Goal: Task Accomplishment & Management: Use online tool/utility

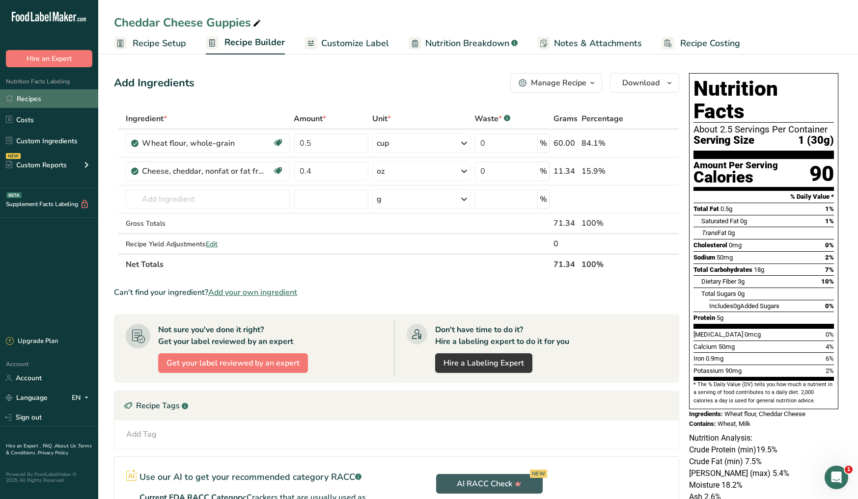
click at [41, 100] on link "Recipes" at bounding box center [49, 98] width 98 height 19
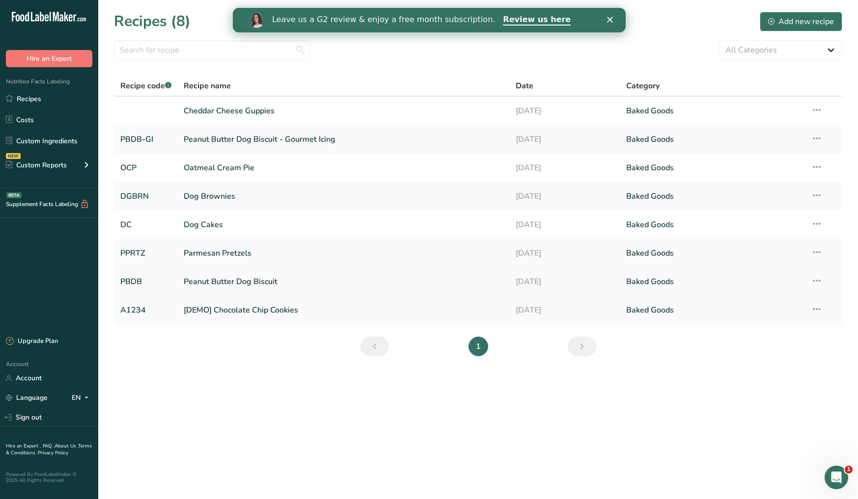
click at [244, 283] on link "Peanut Butter Dog Biscuit" at bounding box center [344, 282] width 320 height 21
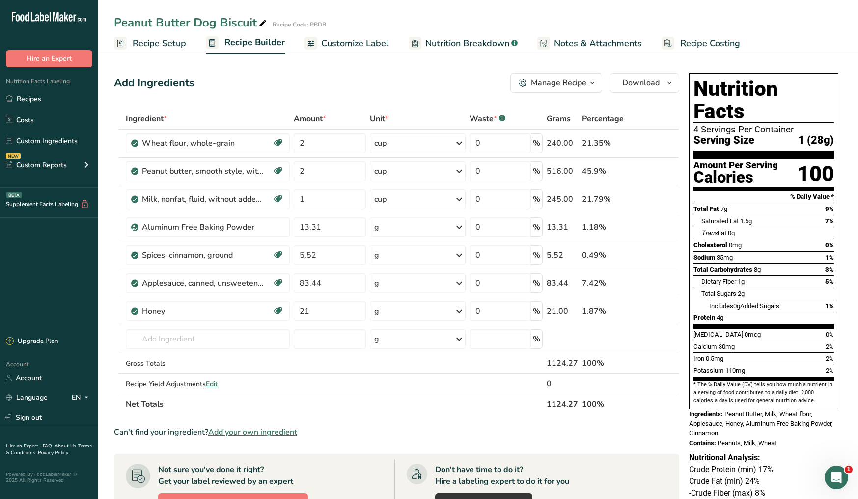
click at [262, 26] on icon at bounding box center [262, 24] width 9 height 14
click at [289, 18] on input "Peanut Butter Dog Biscuit" at bounding box center [449, 23] width 671 height 18
click at [171, 49] on span "Recipe Setup" at bounding box center [160, 43] width 54 height 13
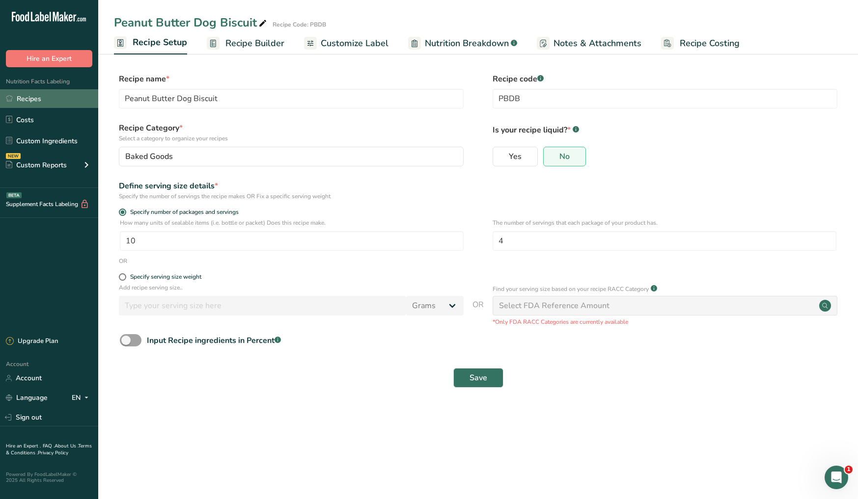
click at [38, 102] on link "Recipes" at bounding box center [49, 98] width 98 height 19
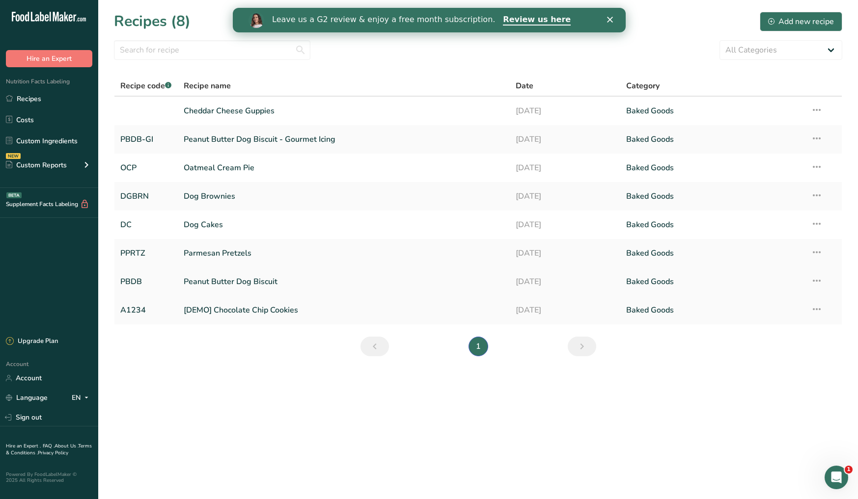
click at [813, 281] on icon at bounding box center [817, 281] width 12 height 18
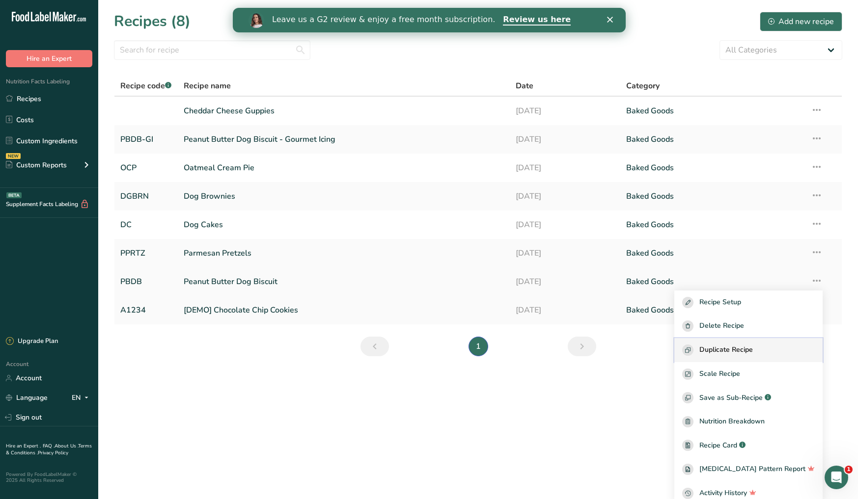
click at [743, 351] on span "Duplicate Recipe" at bounding box center [726, 350] width 54 height 11
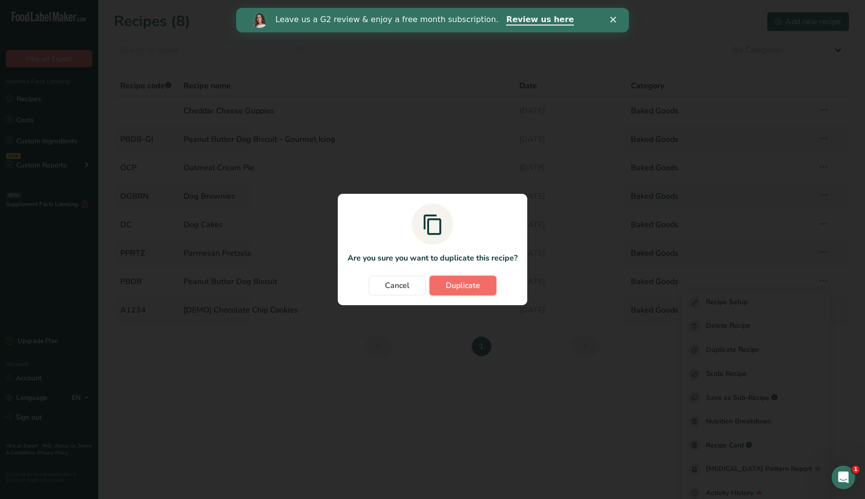
click at [478, 292] on button "Duplicate" at bounding box center [463, 286] width 67 height 20
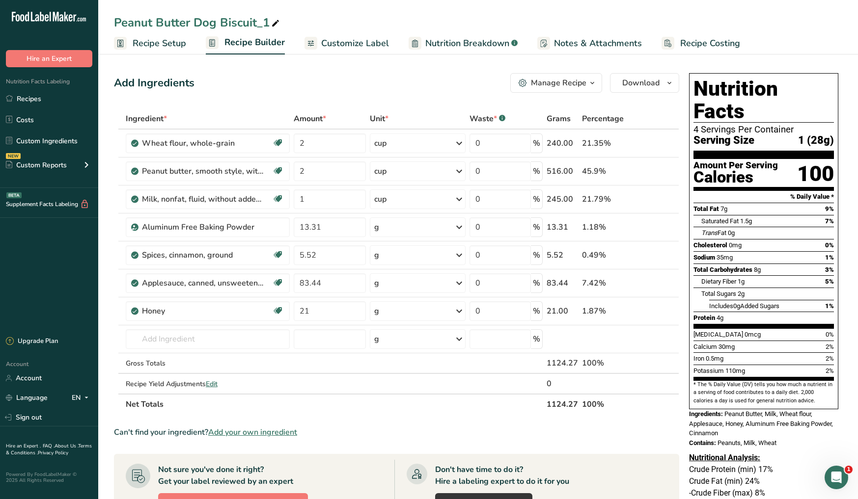
click at [275, 24] on icon at bounding box center [275, 24] width 9 height 14
drag, startPoint x: 270, startPoint y: 24, endPoint x: 110, endPoint y: 28, distance: 159.2
click at [110, 28] on div "Peanut Butter Dog Biscuit_1" at bounding box center [478, 23] width 760 height 18
type input "S'mores Campfire"
click at [191, 343] on input "text" at bounding box center [208, 339] width 164 height 20
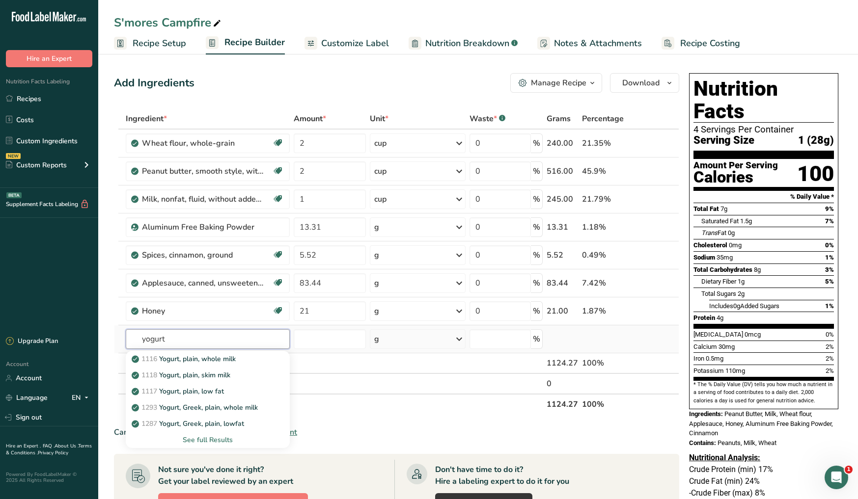
type input "yogurt"
click at [198, 440] on div "See full Results" at bounding box center [208, 440] width 148 height 10
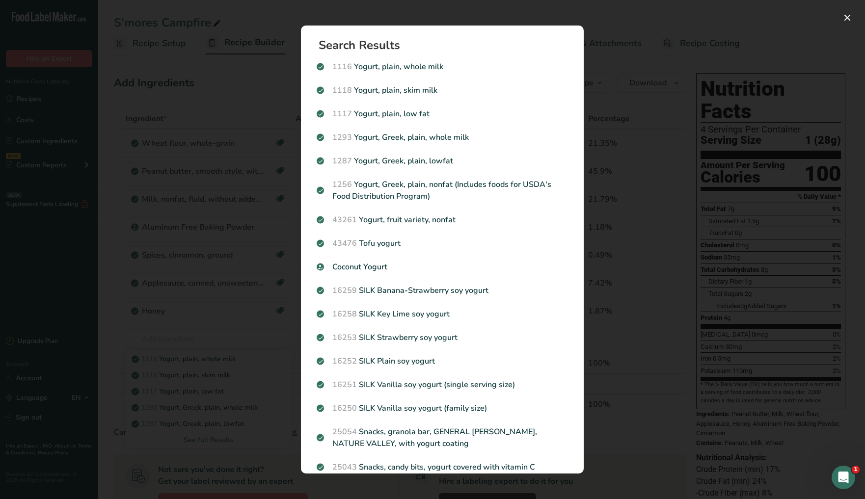
click at [152, 443] on div "Search results modal" at bounding box center [432, 249] width 865 height 499
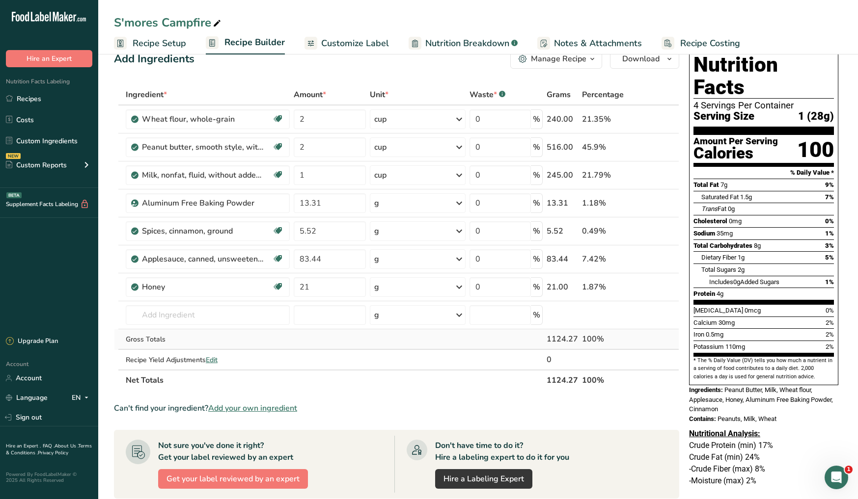
scroll to position [68, 0]
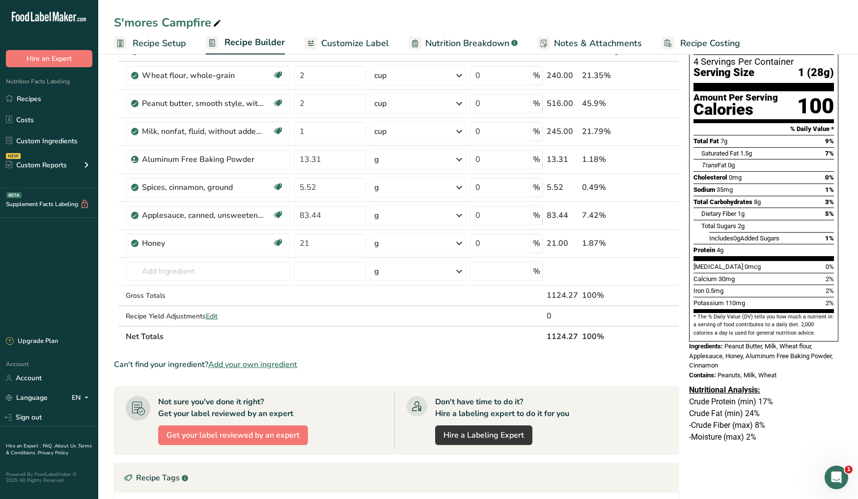
click at [285, 367] on span "Add your own ingredient" at bounding box center [252, 365] width 89 height 12
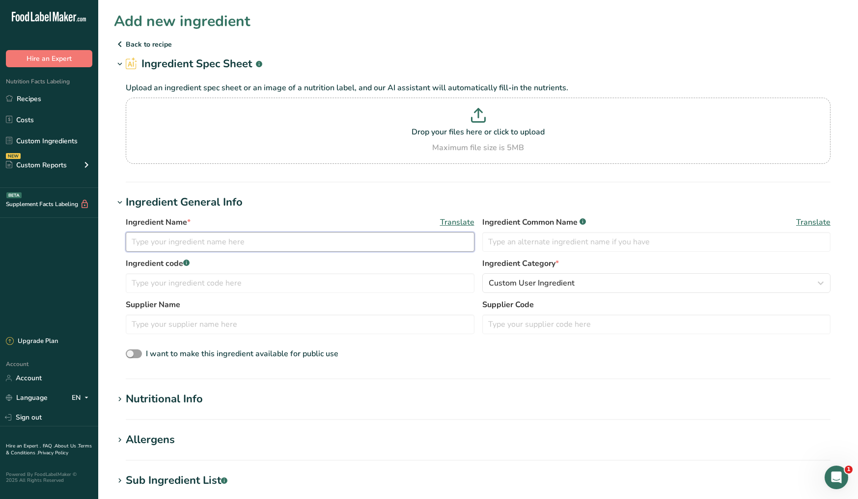
click at [215, 241] on input "text" at bounding box center [300, 242] width 349 height 20
type input "Yougurt Chips"
click at [207, 286] on input "text" at bounding box center [300, 284] width 349 height 20
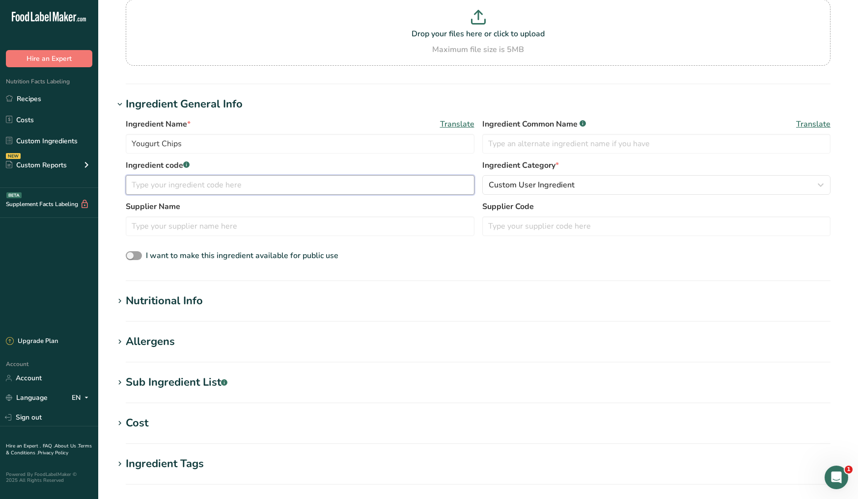
scroll to position [99, 0]
click at [174, 304] on div "Nutritional Info" at bounding box center [164, 301] width 77 height 16
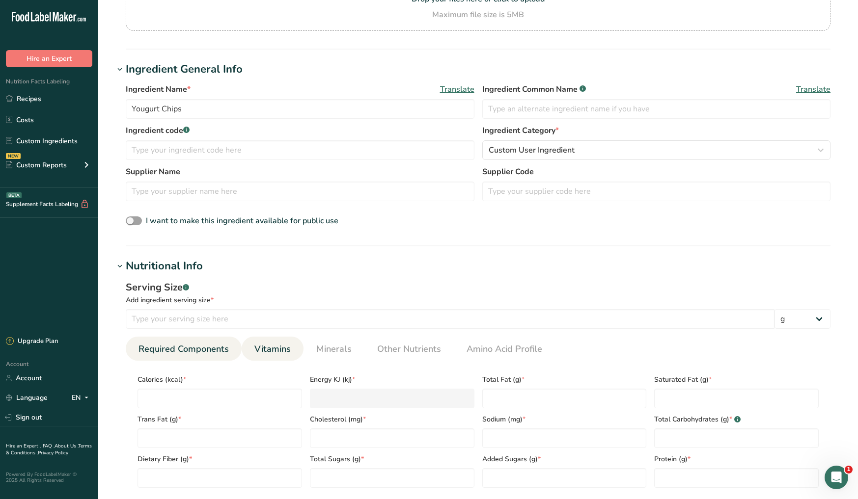
scroll to position [180, 0]
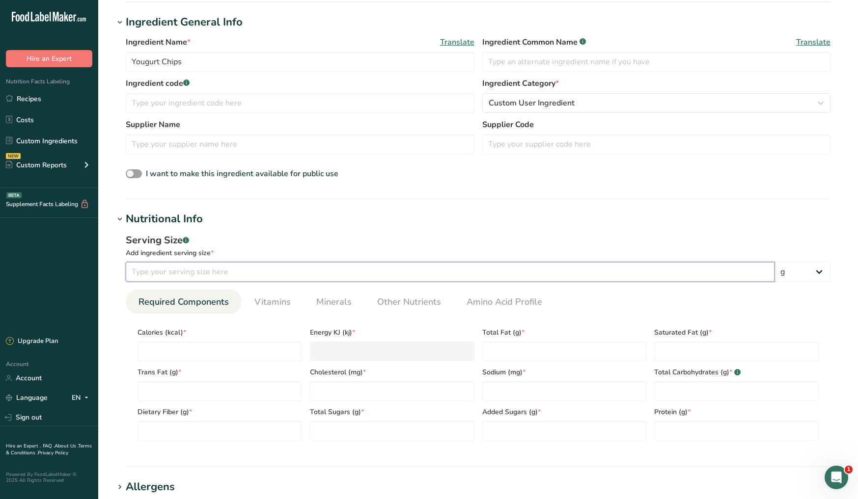
click at [228, 270] on input "number" at bounding box center [450, 272] width 649 height 20
type input "1"
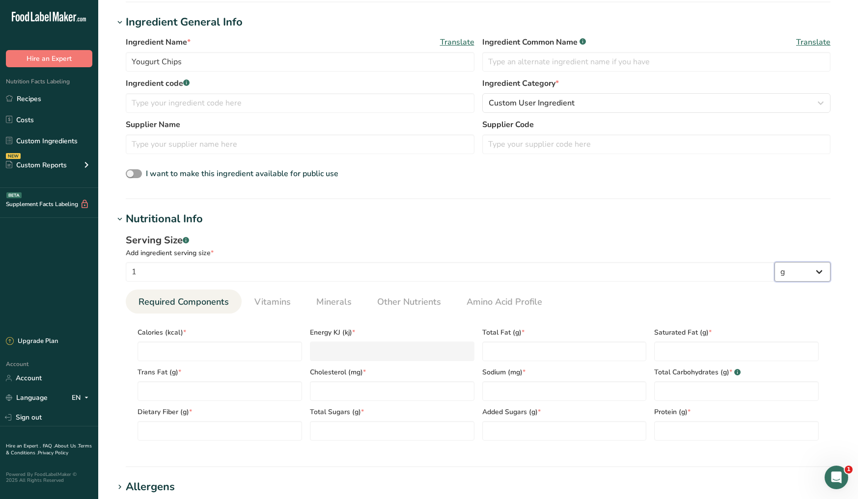
click at [810, 275] on select "g kg mg mcg lb oz l mL fl oz tbsp tsp cup qt gallon" at bounding box center [802, 272] width 56 height 20
select select "21"
click at [774, 262] on select "g kg mg mcg lb oz l mL fl oz tbsp tsp cup qt gallon" at bounding box center [802, 272] width 56 height 20
select select "22"
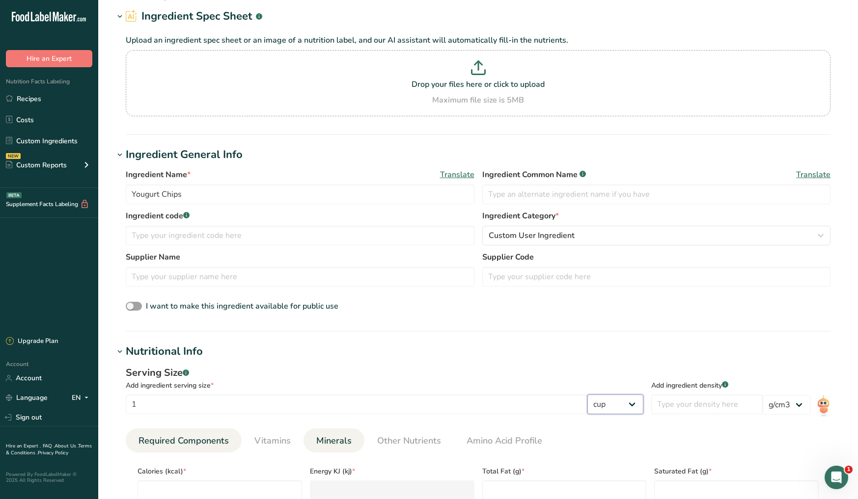
scroll to position [148, 0]
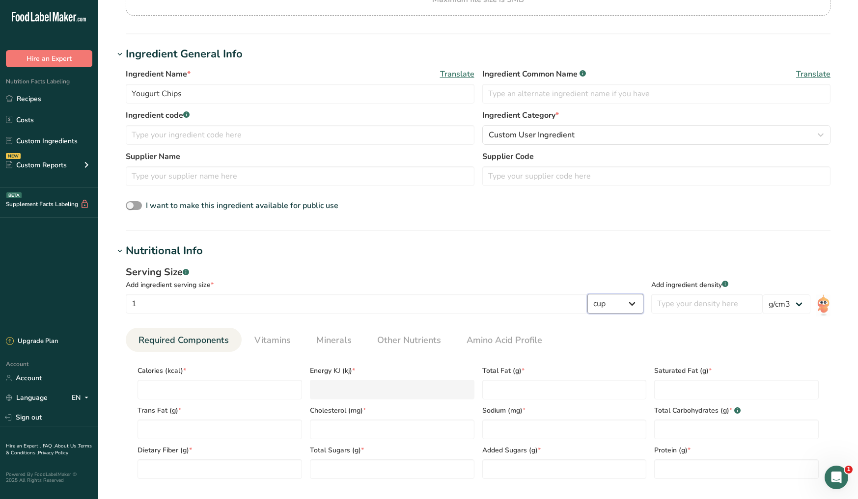
click at [622, 306] on select "g kg mg mcg lb oz l mL fl oz tbsp tsp cup qt gallon" at bounding box center [615, 304] width 56 height 20
select select "5"
click at [643, 294] on select "g kg mg mcg lb oz l mL fl oz tbsp tsp cup qt gallon" at bounding box center [615, 304] width 56 height 20
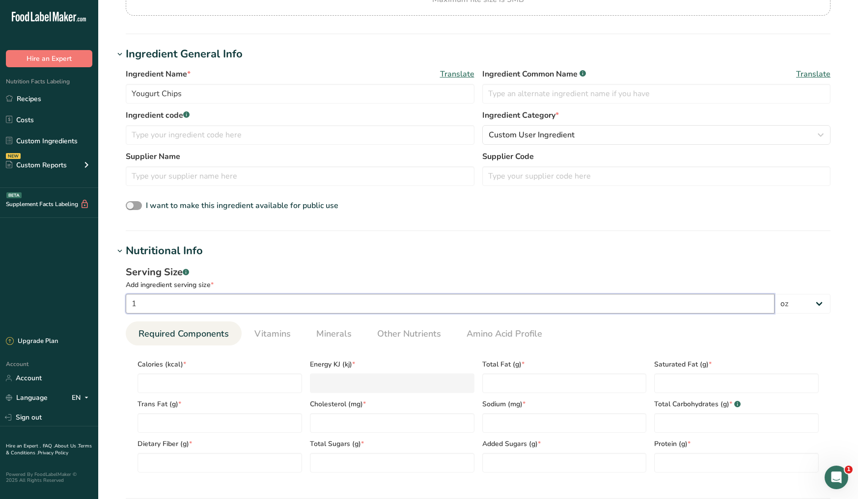
click at [172, 305] on input "1" at bounding box center [450, 304] width 649 height 20
type input "7"
click at [341, 269] on div "Serving Size .a-a{fill:#347362;}.b-a{fill:#fff;}" at bounding box center [478, 272] width 705 height 15
click at [244, 378] on input "number" at bounding box center [219, 384] width 164 height 20
click at [252, 311] on input "7" at bounding box center [450, 304] width 649 height 20
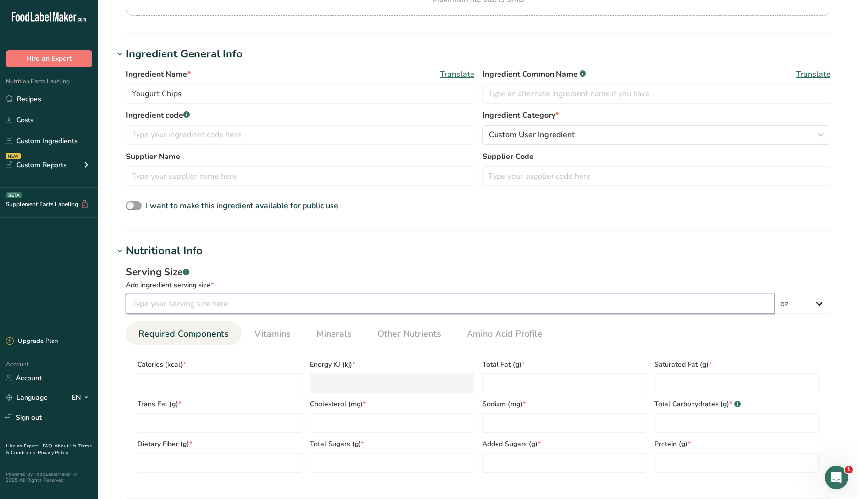
type input "1"
type input "7"
click at [117, 377] on div "Serving Size .a-a{fill:#347362;}.b-a{fill:#fff;} Add ingredient serving size * …" at bounding box center [478, 372] width 728 height 227
click at [159, 385] on input "number" at bounding box center [219, 384] width 164 height 20
type input "9"
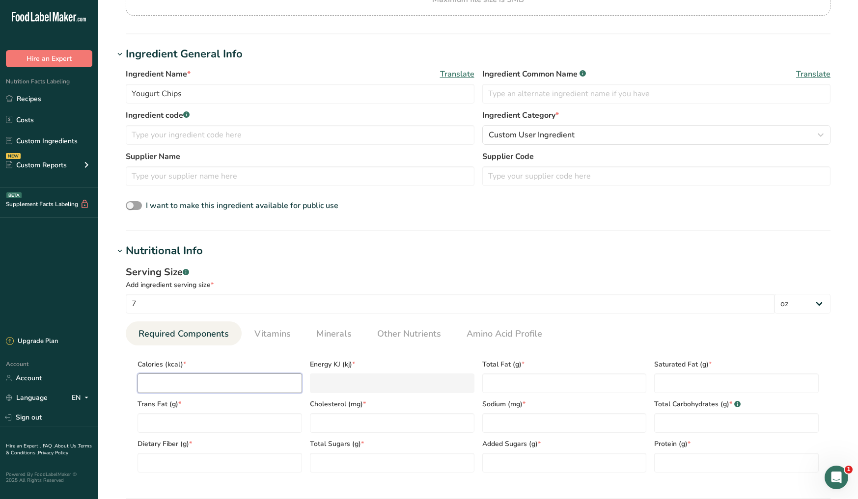
type KJ "37.7"
type input "95"
type KJ "397.5"
type input "952"
type KJ "3983.2"
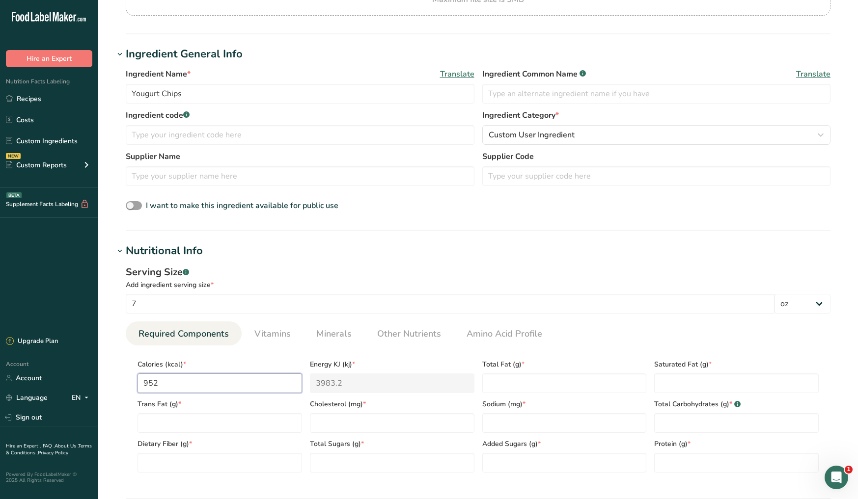
type input "952"
click at [520, 380] on Fat "number" at bounding box center [564, 384] width 164 height 20
type Fat "42"
click at [684, 386] on Fat "number" at bounding box center [736, 384] width 164 height 20
type Fat "35"
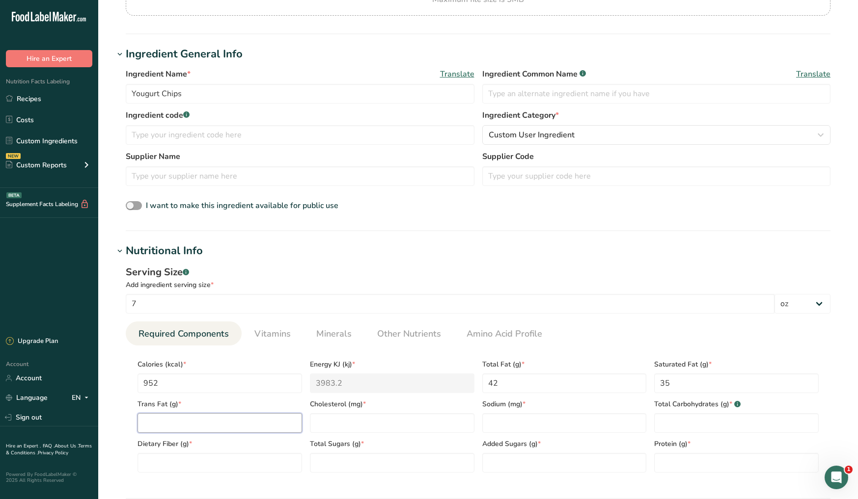
click at [168, 426] on Fat "number" at bounding box center [219, 423] width 164 height 20
type Fat "0"
click at [355, 425] on input "number" at bounding box center [392, 423] width 164 height 20
type input "7"
click at [531, 425] on input "number" at bounding box center [564, 423] width 164 height 20
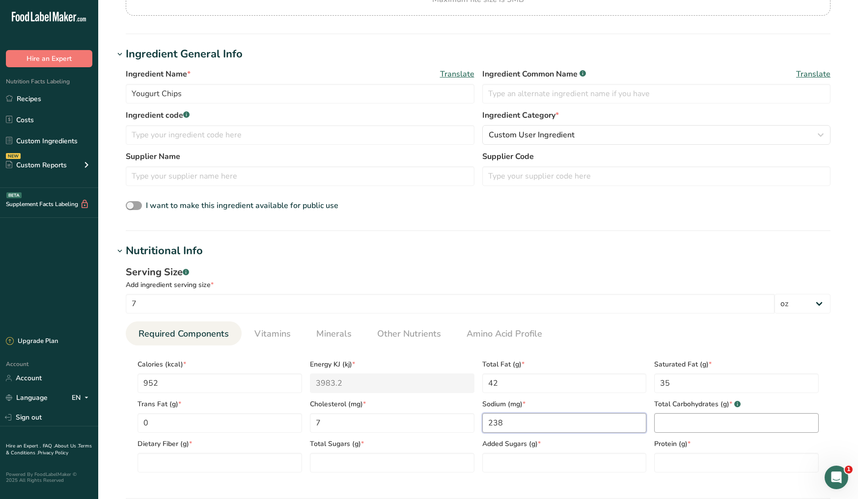
type input "238"
click at [700, 426] on Carbohydrates "number" at bounding box center [736, 423] width 164 height 20
type Carbohydrates "147"
click at [842, 400] on section "Add new ingredient Back to recipe Ingredient Spec Sheet .a-a{fill:#347362;}.b-a…" at bounding box center [478, 342] width 760 height 977
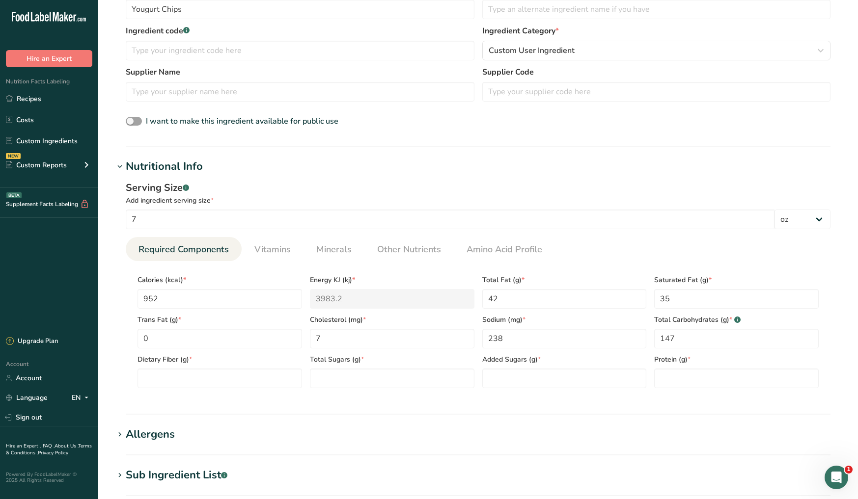
scroll to position [246, 0]
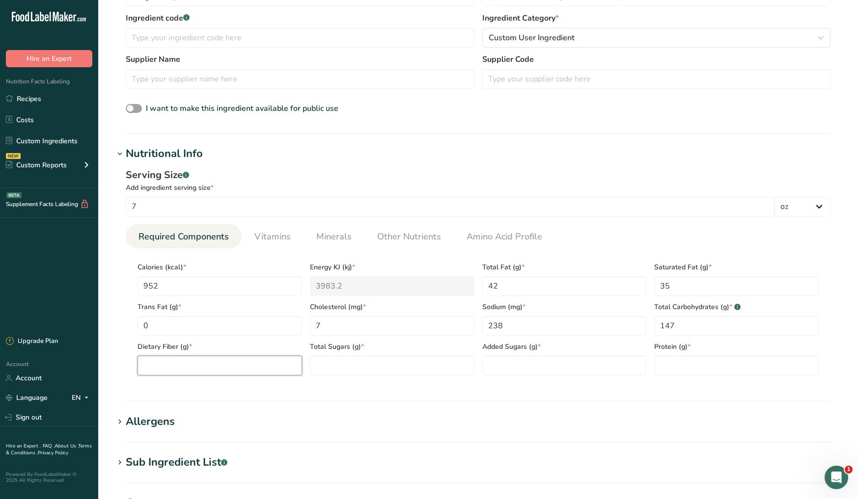
click at [261, 371] on Fiber "number" at bounding box center [219, 366] width 164 height 20
type Fiber "0"
click at [374, 364] on Sugars "number" at bounding box center [392, 366] width 164 height 20
type Sugars "140"
click at [578, 366] on Sugars "number" at bounding box center [564, 366] width 164 height 20
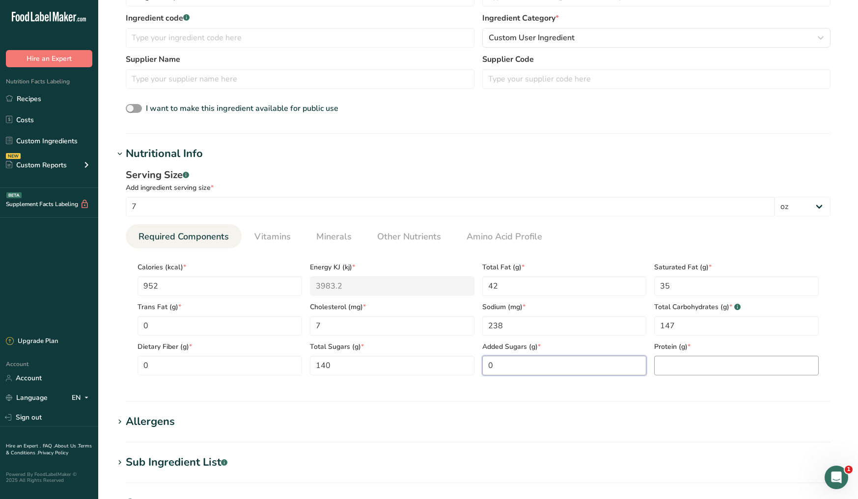
type Sugars "0"
click at [723, 362] on input "number" at bounding box center [736, 366] width 164 height 20
type input "7"
click at [535, 444] on section "Add new ingredient Back to recipe Ingredient Spec Sheet .a-a{fill:#347362;}.b-a…" at bounding box center [478, 245] width 760 height 977
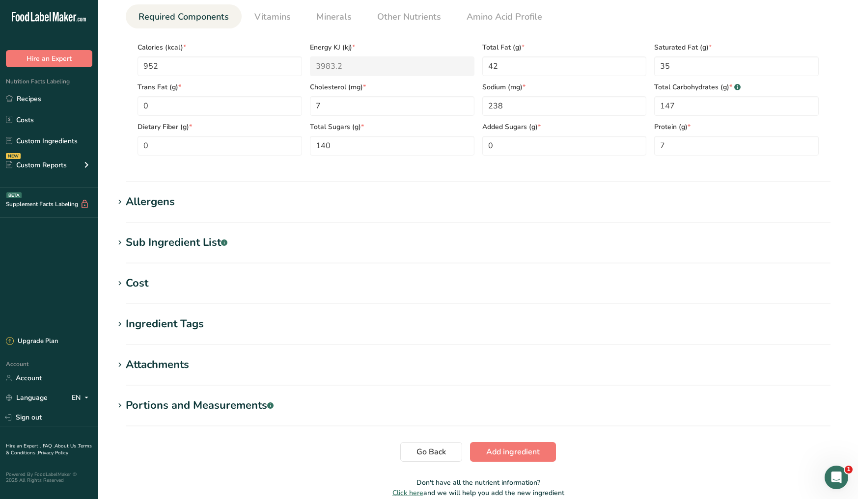
scroll to position [469, 0]
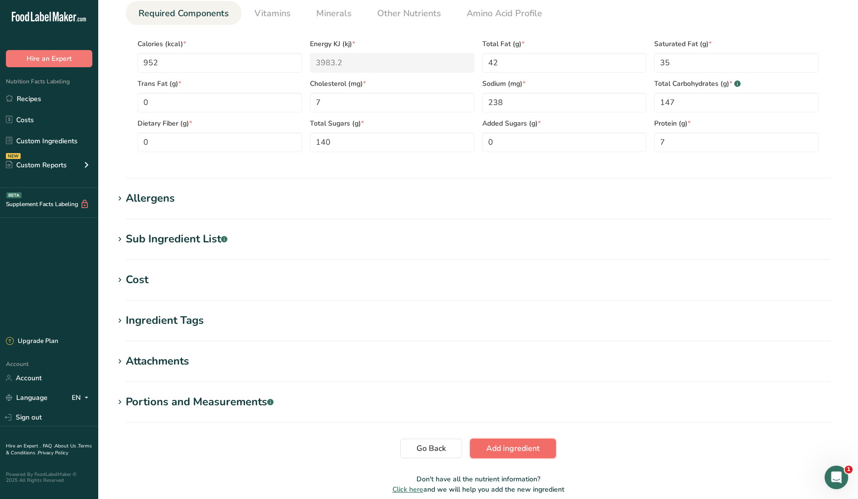
click at [514, 454] on span "Add ingredient" at bounding box center [513, 449] width 54 height 12
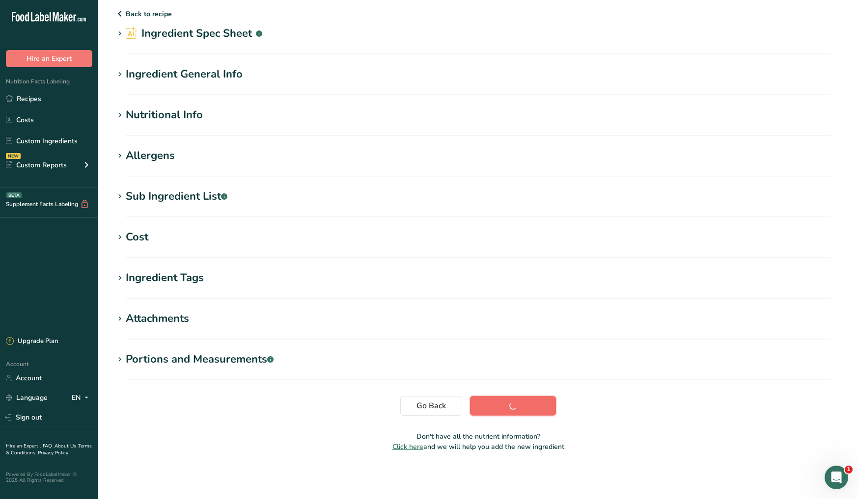
scroll to position [30, 0]
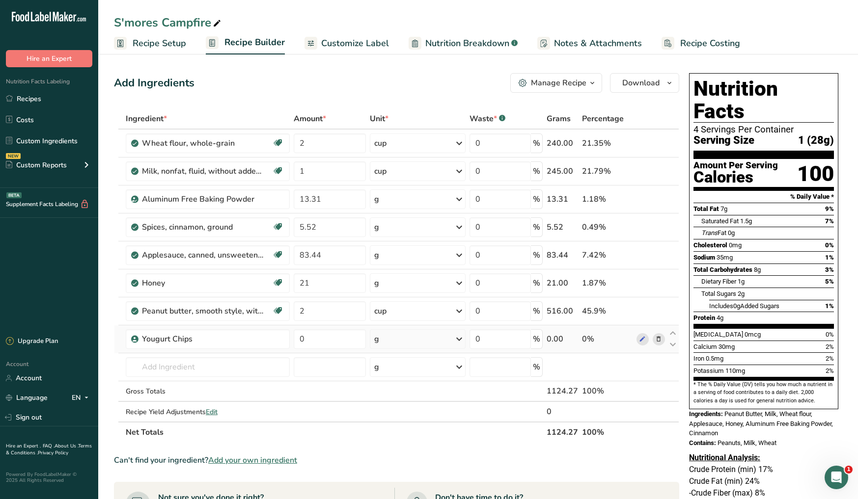
click at [449, 341] on div "g" at bounding box center [417, 339] width 95 height 20
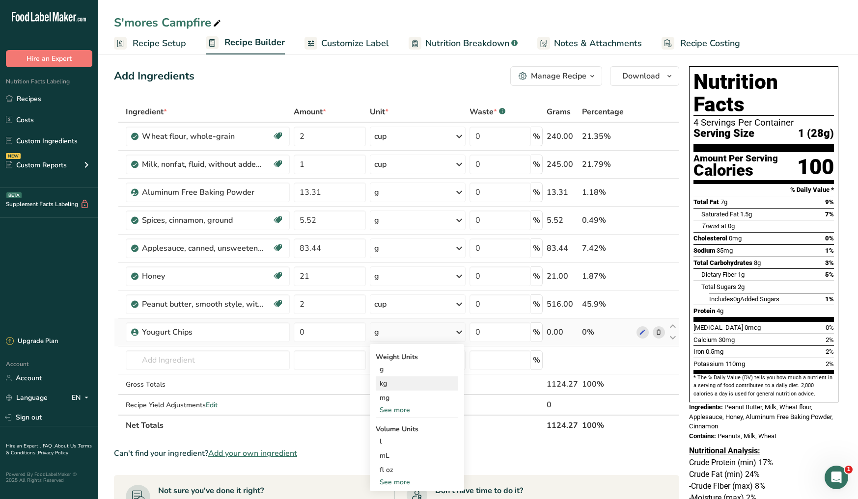
scroll to position [33, 0]
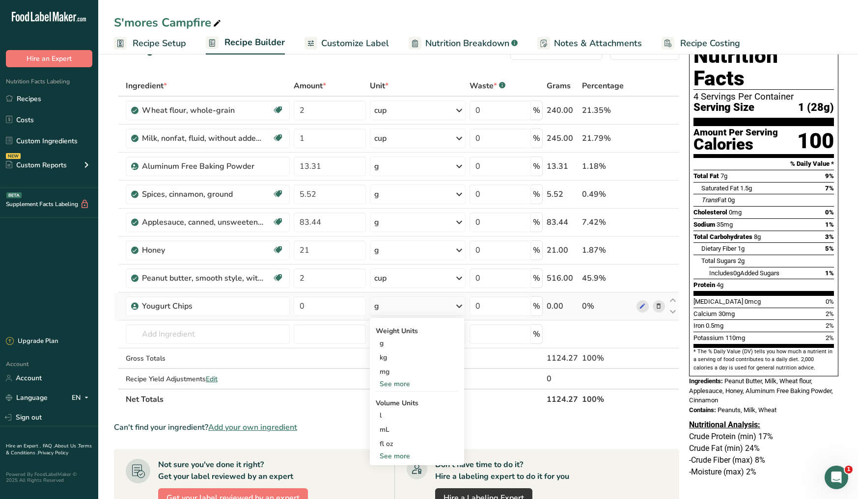
click at [397, 383] on div "See more" at bounding box center [417, 384] width 82 height 10
click at [397, 417] on div "oz" at bounding box center [417, 415] width 82 height 14
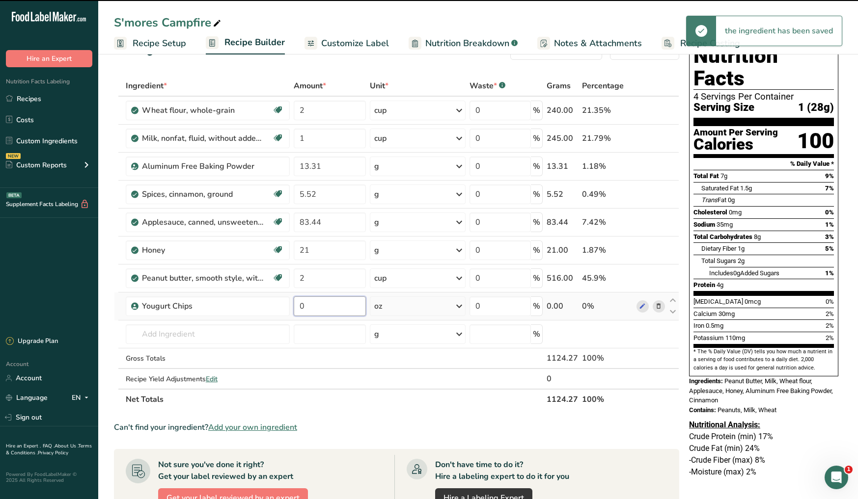
click at [334, 308] on input "0" at bounding box center [330, 307] width 73 height 20
type input "1"
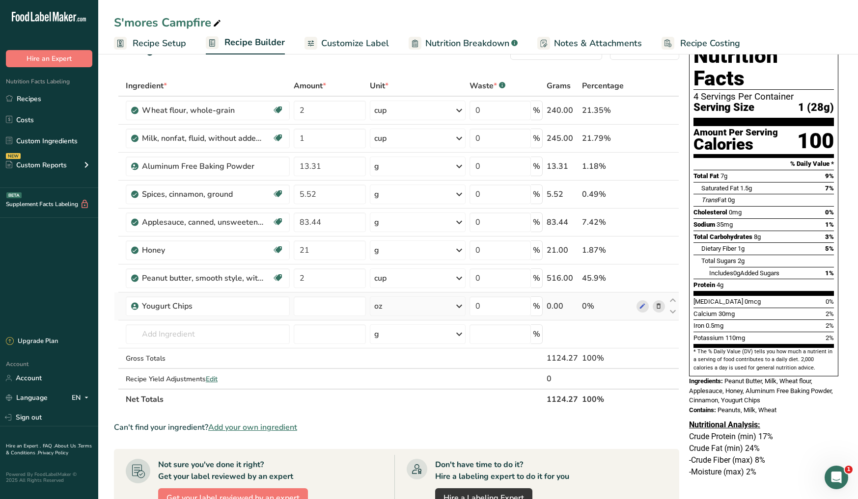
type input "0"
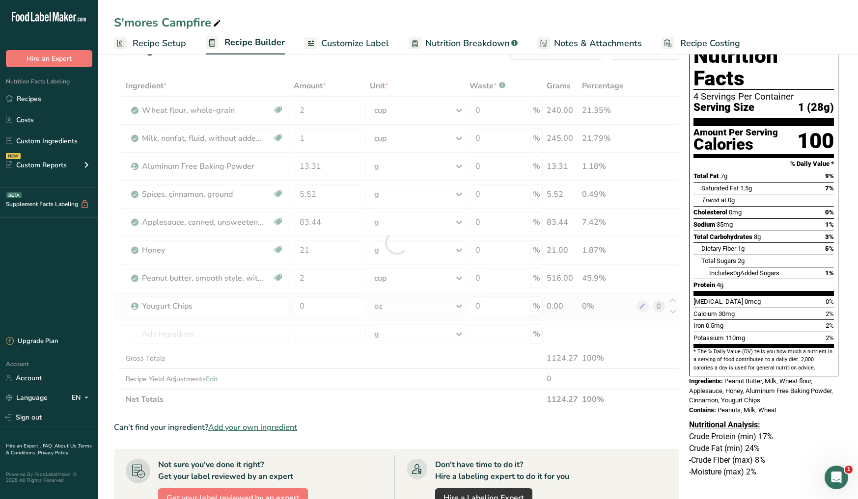
click at [400, 315] on div "Ingredient * Amount * Unit * Waste * .a-a{fill:#347362;}.b-a{fill:#fff;} Grams …" at bounding box center [396, 243] width 565 height 334
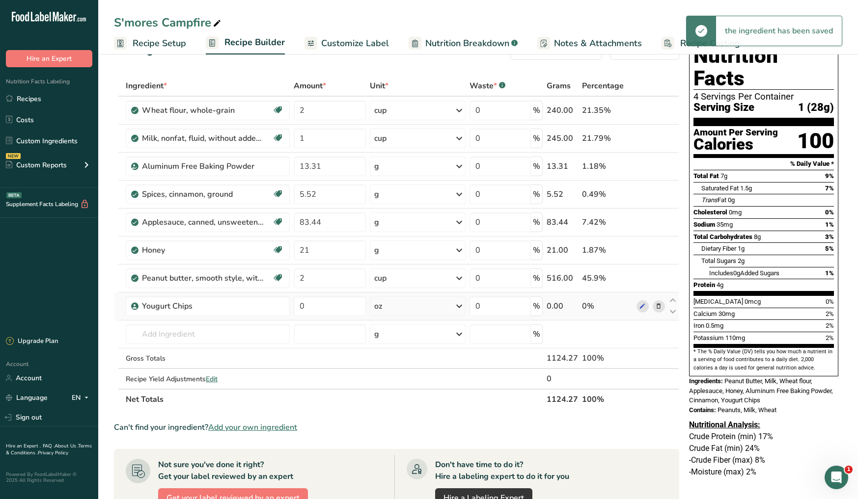
click at [420, 310] on div "oz" at bounding box center [417, 307] width 95 height 20
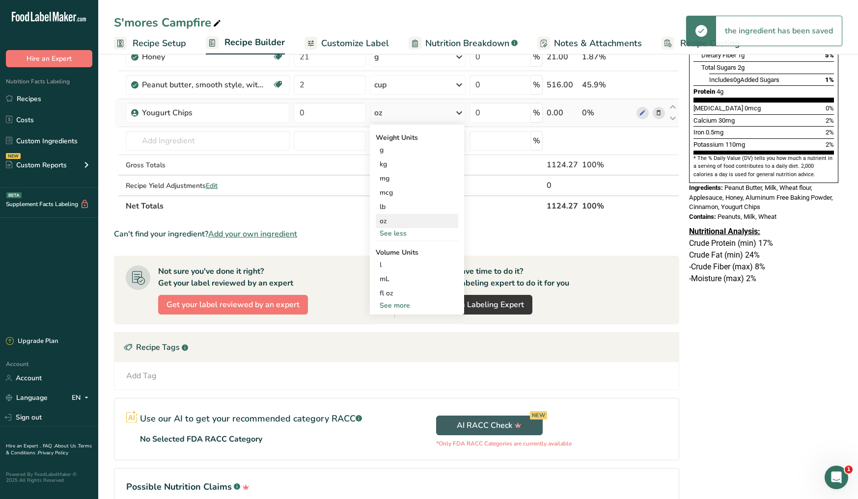
scroll to position [266, 0]
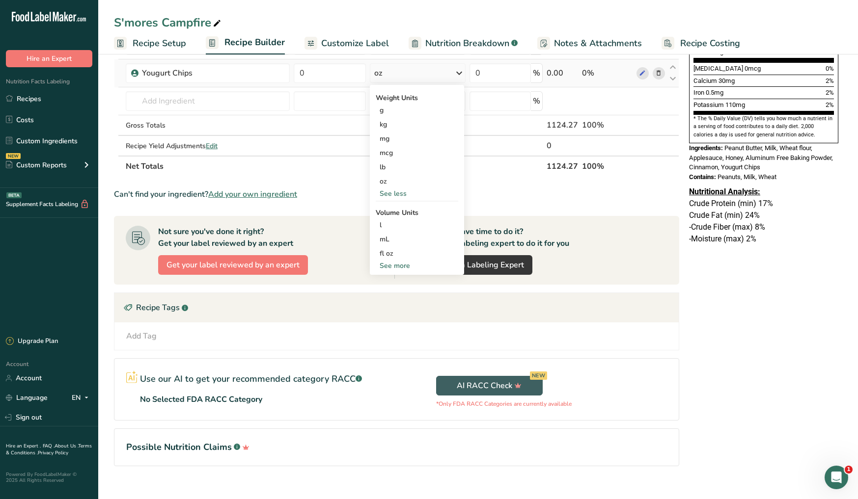
click at [406, 267] on div "See more" at bounding box center [417, 266] width 82 height 10
click at [407, 267] on div "tbsp" at bounding box center [417, 268] width 75 height 10
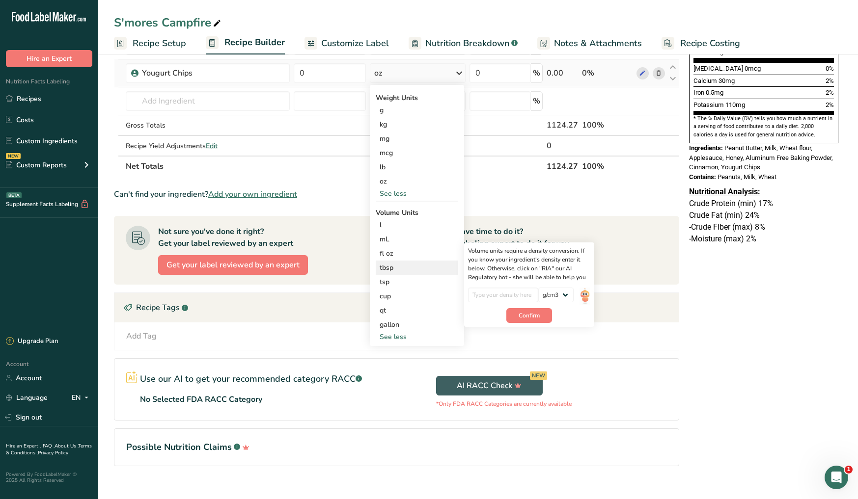
click at [398, 269] on div "tbsp" at bounding box center [417, 268] width 75 height 10
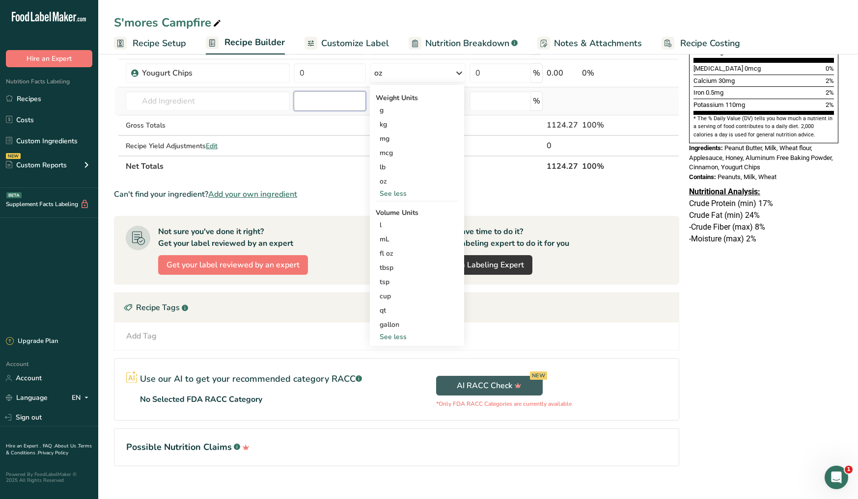
click at [322, 100] on input "number" at bounding box center [330, 101] width 73 height 20
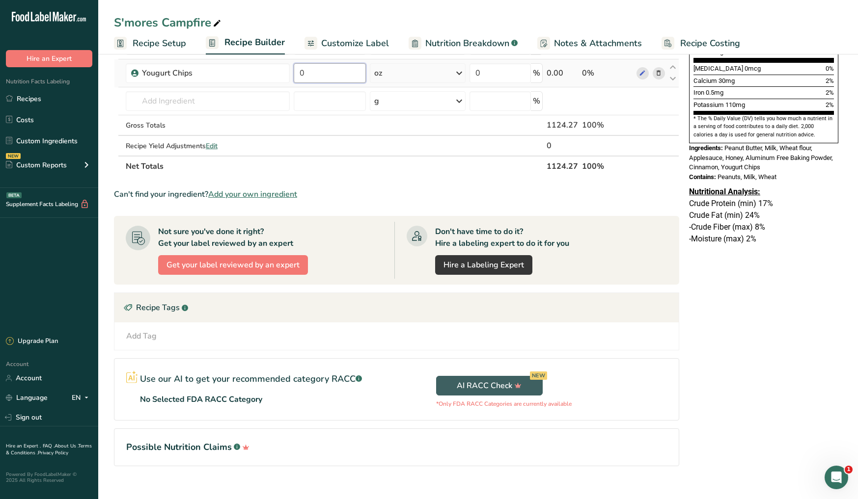
click at [321, 73] on input "0" at bounding box center [330, 73] width 73 height 20
type input "1"
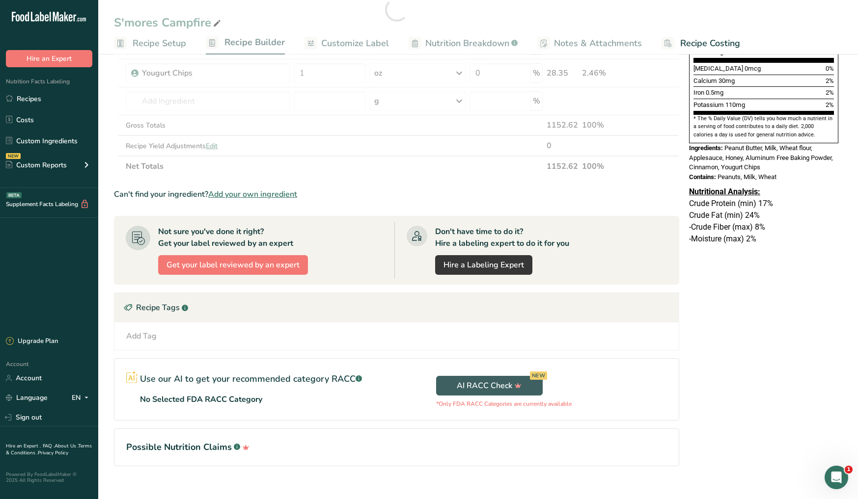
click at [383, 169] on div "Ingredient * Amount * Unit * Waste * .a-a{fill:#347362;}.b-a{fill:#fff;} Grams …" at bounding box center [396, 9] width 565 height 334
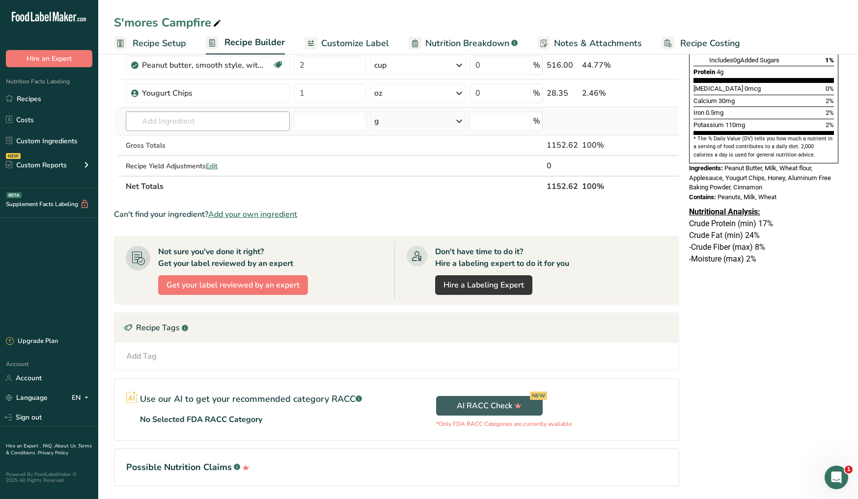
scroll to position [246, 0]
click at [238, 117] on input "text" at bounding box center [208, 121] width 164 height 20
click at [253, 216] on span "Add your own ingredient" at bounding box center [252, 215] width 89 height 12
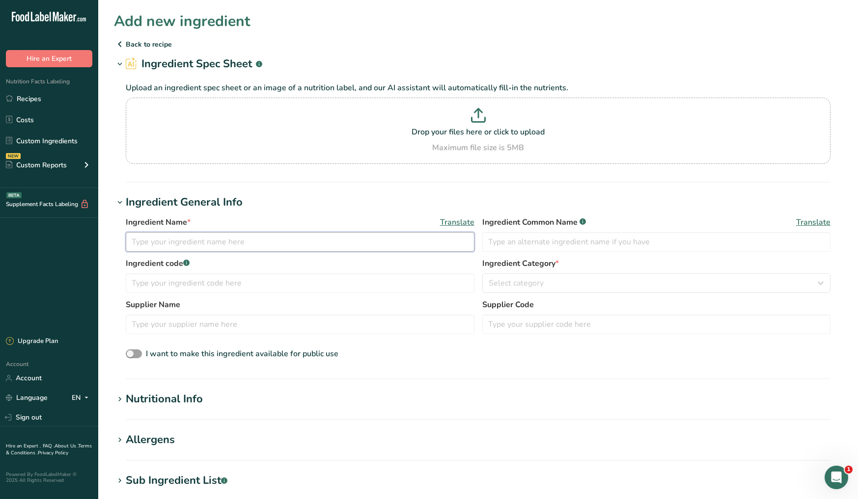
click at [188, 239] on input "text" at bounding box center [300, 242] width 349 height 20
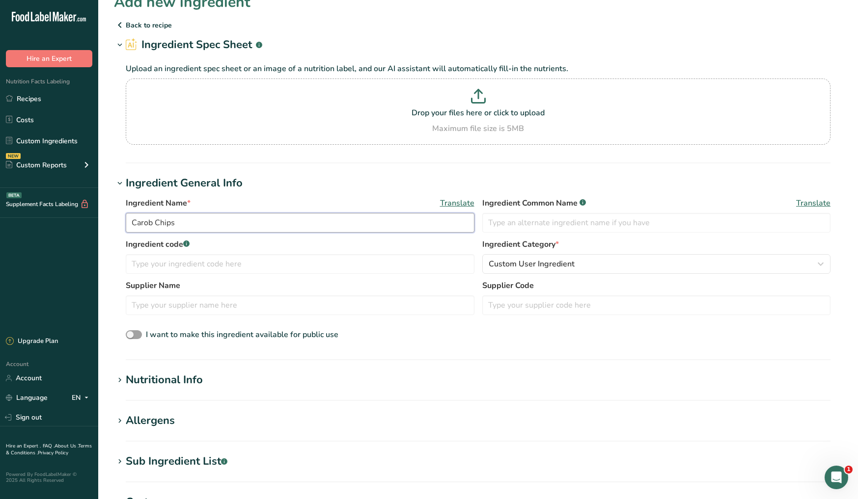
scroll to position [20, 0]
type input "Carob Chips"
click at [192, 382] on div "Nutritional Info" at bounding box center [164, 379] width 77 height 16
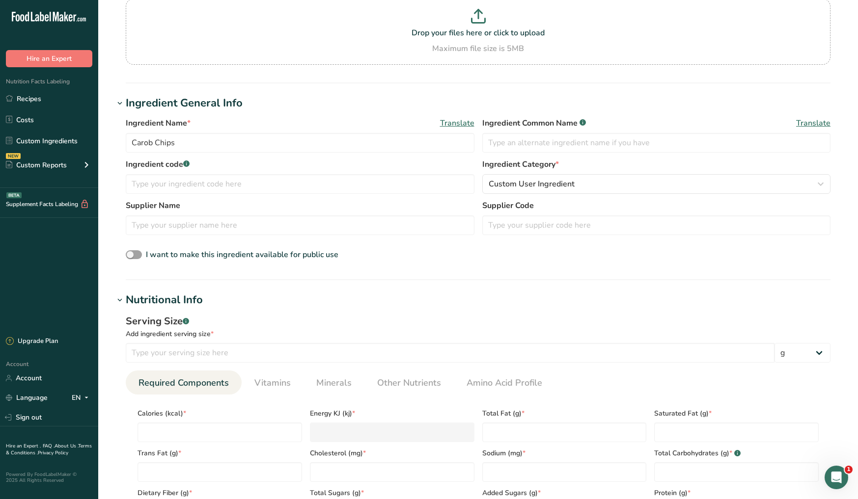
scroll to position [170, 0]
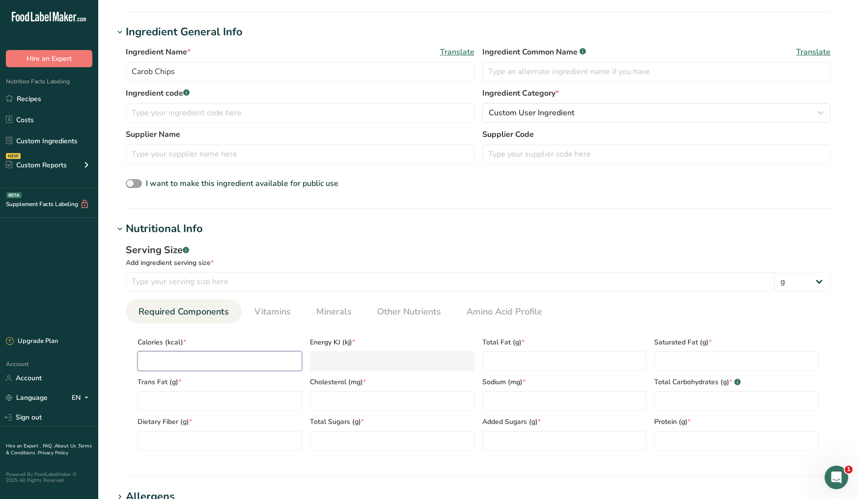
click at [196, 362] on input "number" at bounding box center [219, 362] width 164 height 20
click at [220, 278] on input "number" at bounding box center [450, 282] width 649 height 20
type input "1"
click at [795, 287] on select "g kg mg mcg lb oz l mL fl oz tbsp tsp cup qt gallon" at bounding box center [802, 282] width 56 height 20
select select "21"
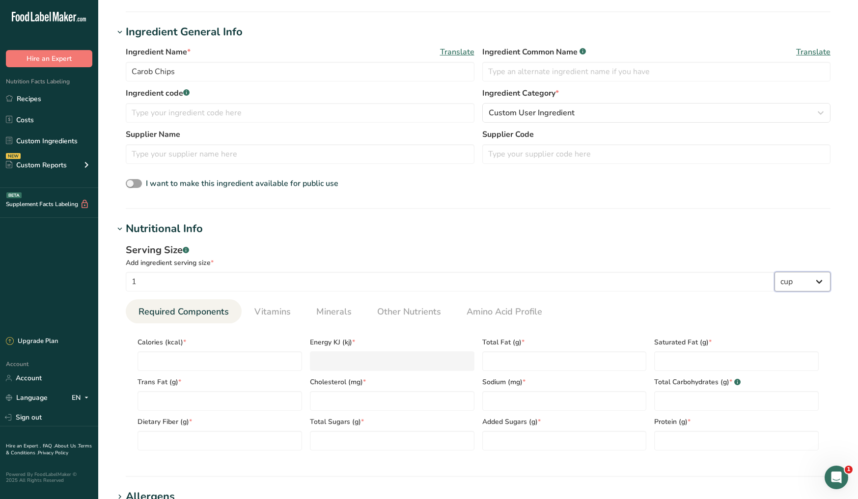
click at [774, 272] on select "g kg mg mcg lb oz l mL fl oz tbsp tsp cup qt gallon" at bounding box center [802, 282] width 56 height 20
select select "22"
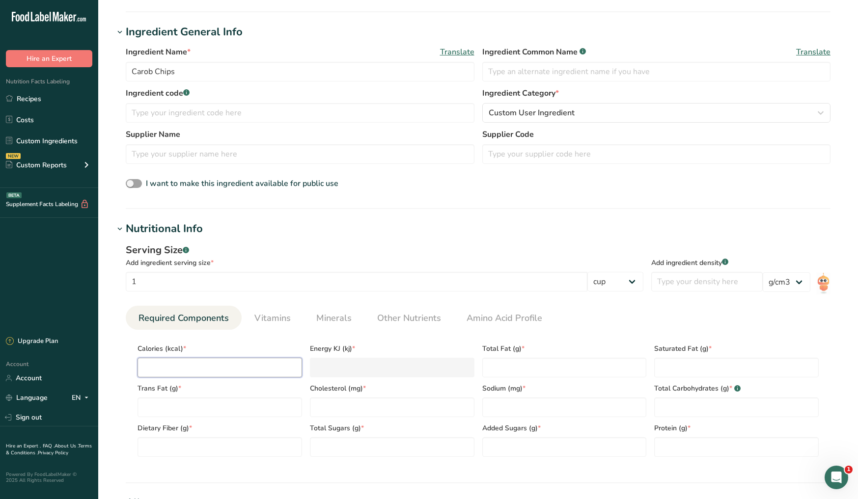
click at [240, 368] on input "number" at bounding box center [219, 368] width 164 height 20
click at [181, 276] on input "1" at bounding box center [357, 282] width 462 height 20
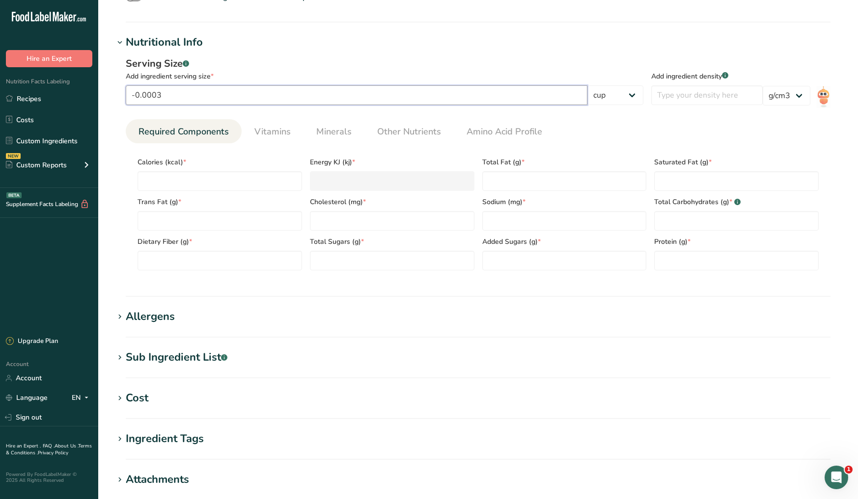
type input "-0.0003"
